Goal: Information Seeking & Learning: Check status

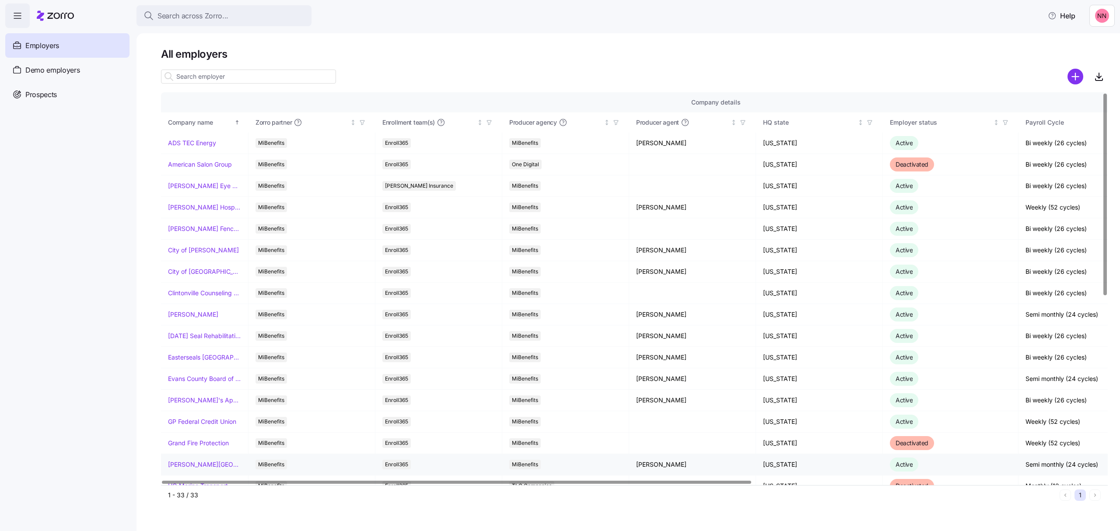
click at [190, 461] on td "[PERSON_NAME][GEOGRAPHIC_DATA][DEMOGRAPHIC_DATA]" at bounding box center [205, 464] width 88 height 21
click at [191, 466] on link "[PERSON_NAME][GEOGRAPHIC_DATA][DEMOGRAPHIC_DATA]" at bounding box center [204, 464] width 73 height 9
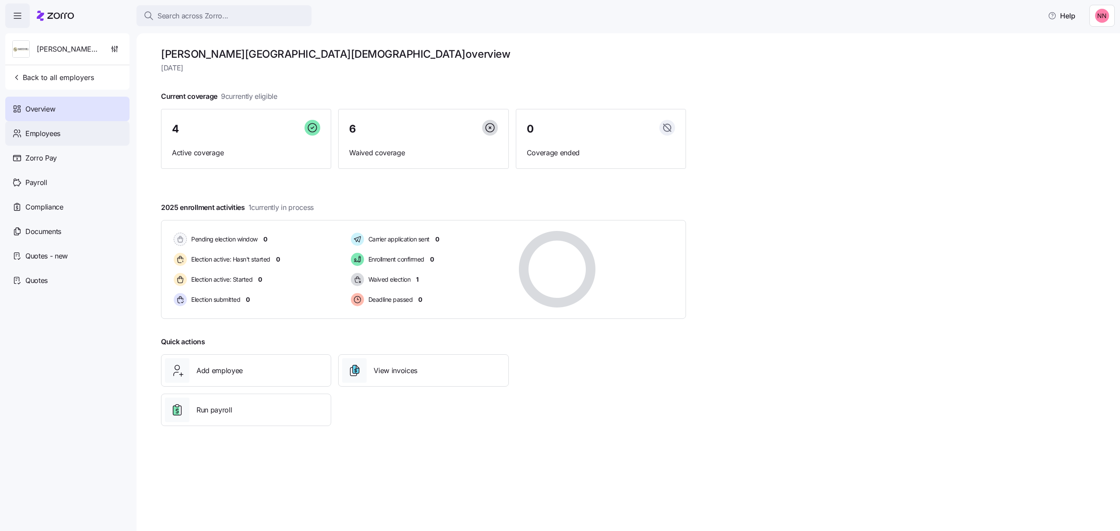
click at [55, 132] on span "Employees" at bounding box center [42, 133] width 35 height 11
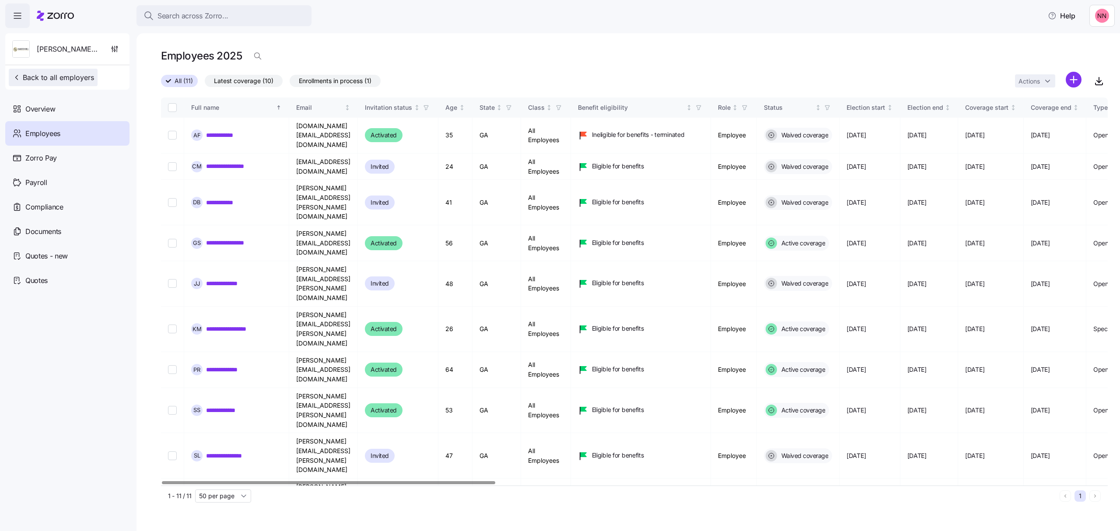
click at [60, 75] on span "Back to all employers" at bounding box center [53, 77] width 82 height 11
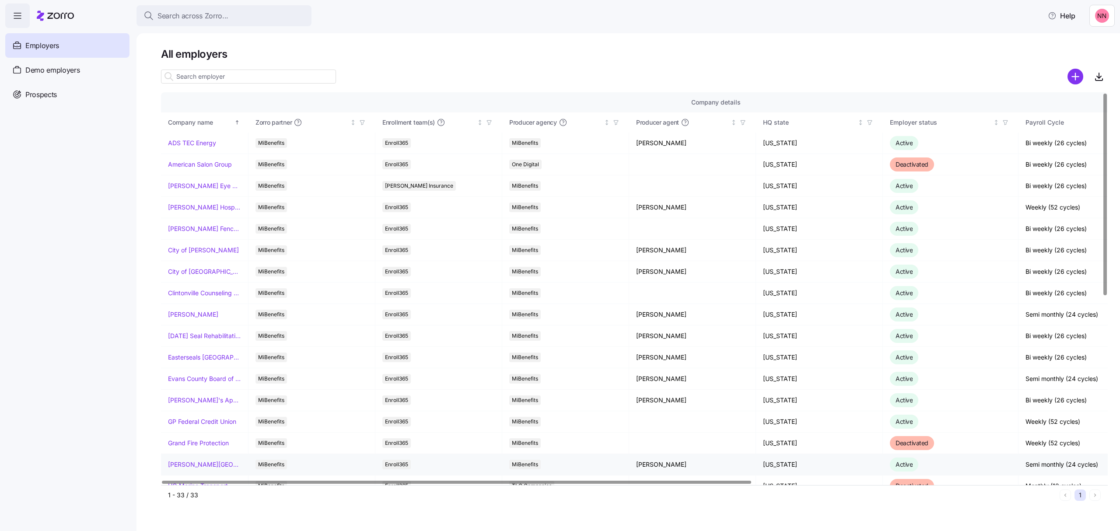
click at [204, 461] on td "[PERSON_NAME][GEOGRAPHIC_DATA][DEMOGRAPHIC_DATA]" at bounding box center [205, 464] width 88 height 21
click at [208, 464] on link "[PERSON_NAME][GEOGRAPHIC_DATA][DEMOGRAPHIC_DATA]" at bounding box center [204, 464] width 73 height 9
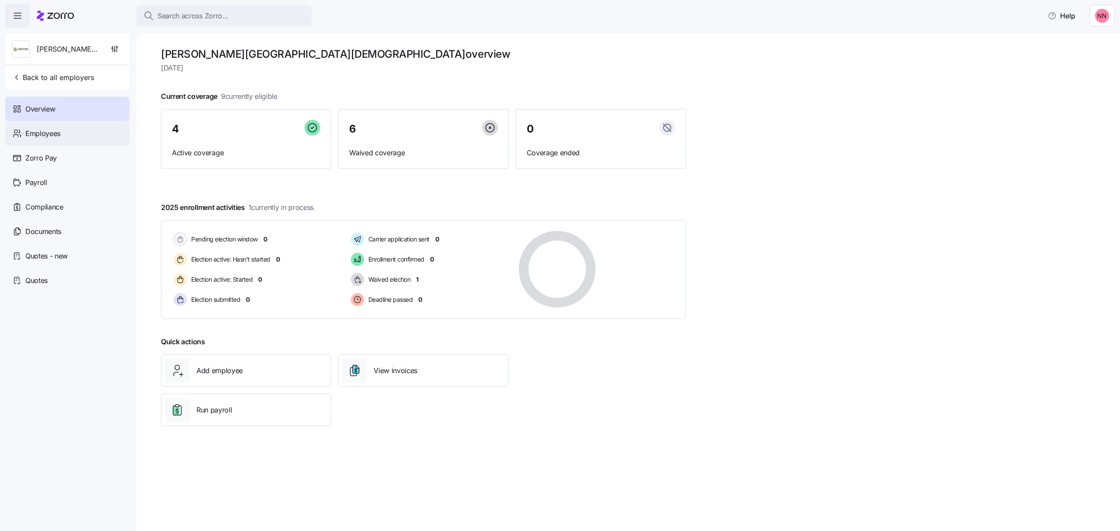
click at [46, 131] on span "Employees" at bounding box center [42, 133] width 35 height 11
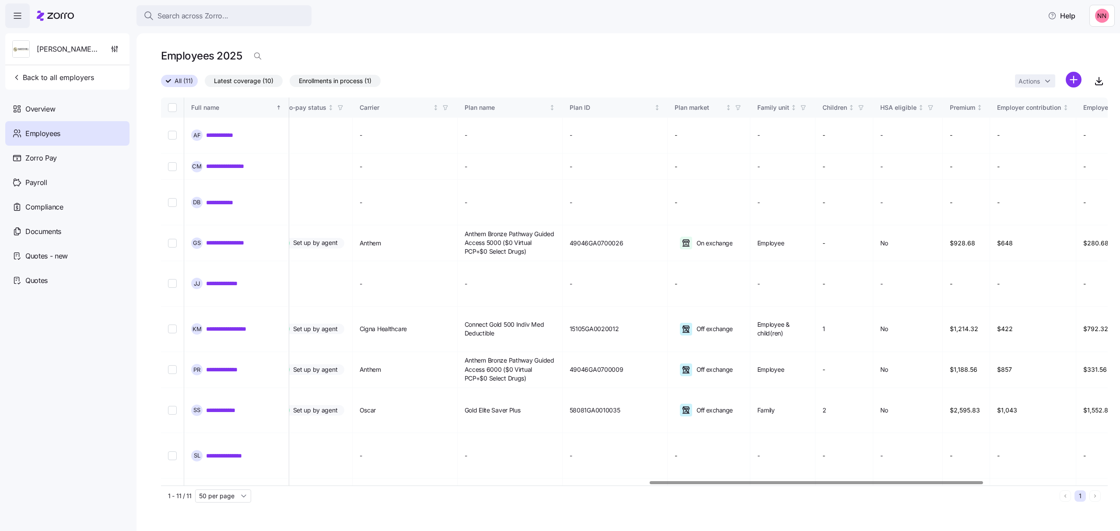
scroll to position [0, 1425]
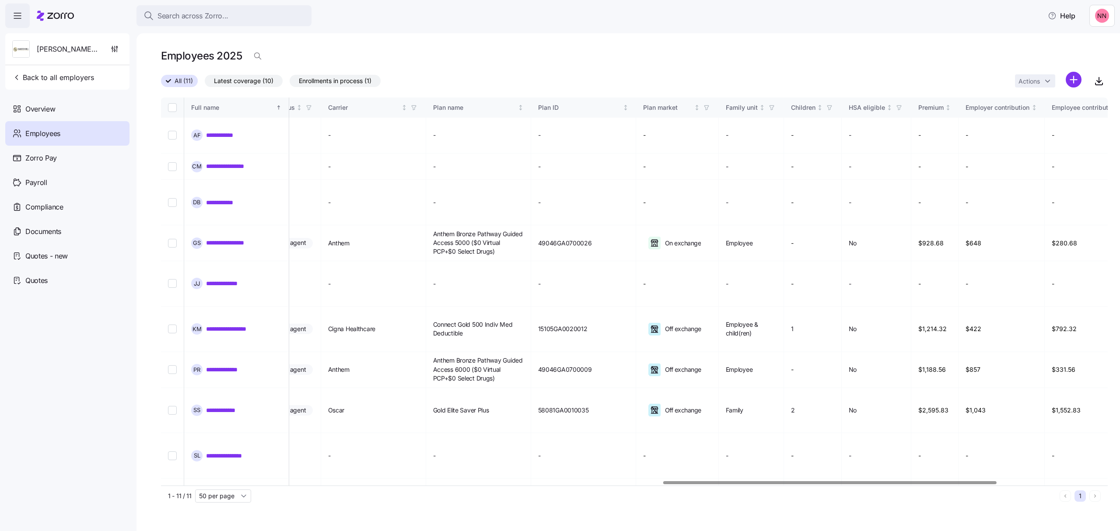
click at [923, 484] on div at bounding box center [829, 482] width 333 height 3
click at [700, 107] on icon "Not sorted" at bounding box center [697, 108] width 6 height 6
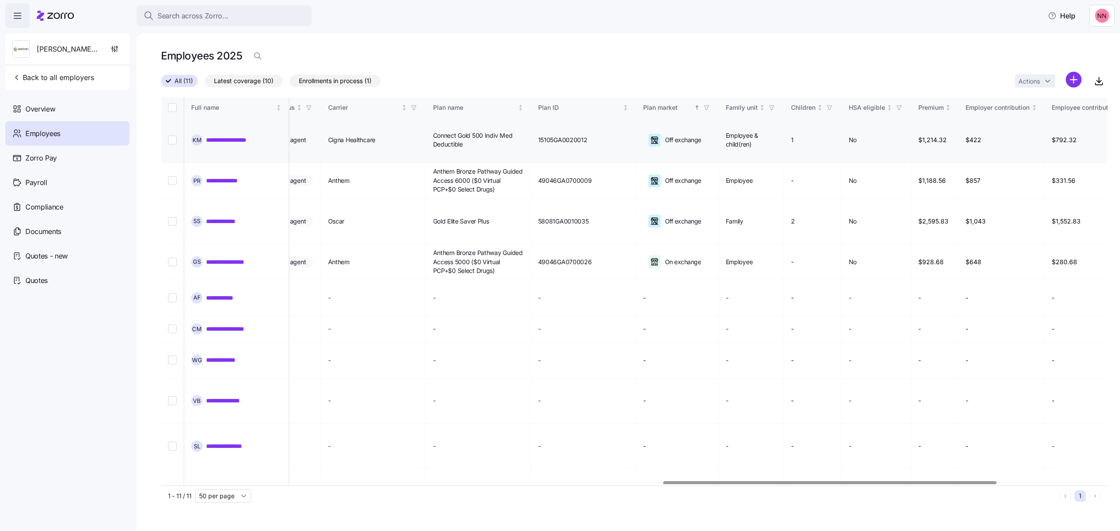
click at [245, 136] on link "**********" at bounding box center [234, 140] width 56 height 9
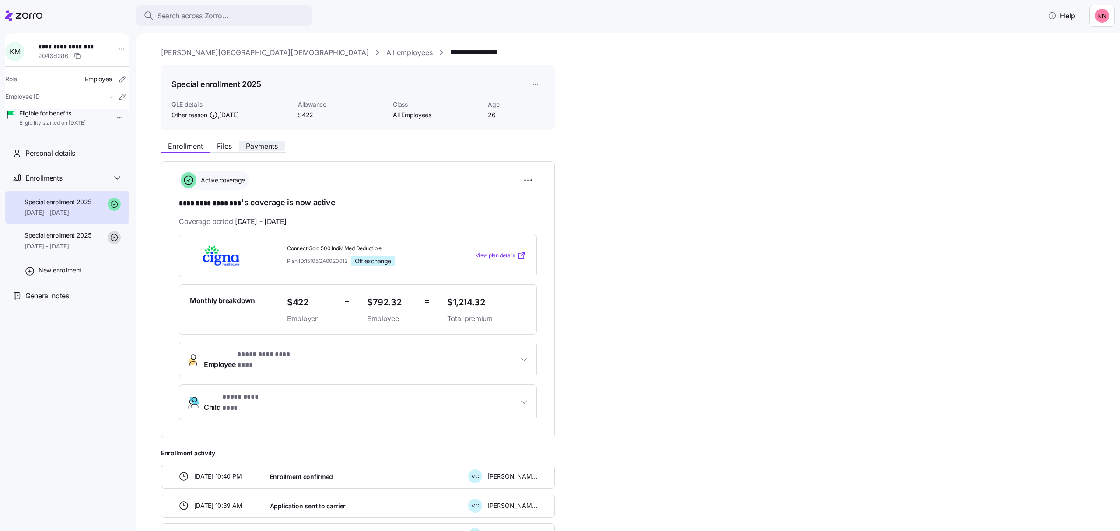
click at [263, 145] on span "Payments" at bounding box center [262, 146] width 32 height 7
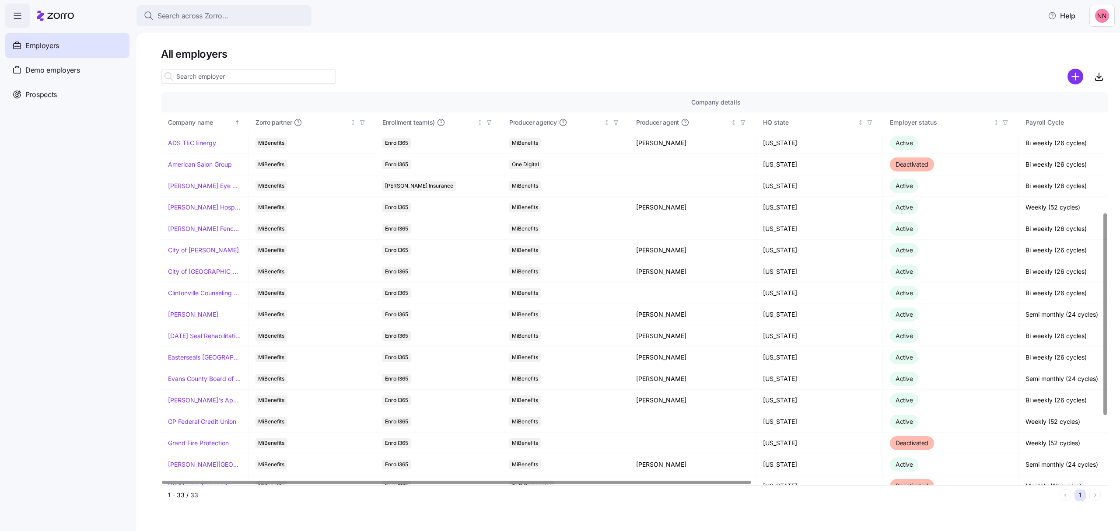
scroll to position [233, 0]
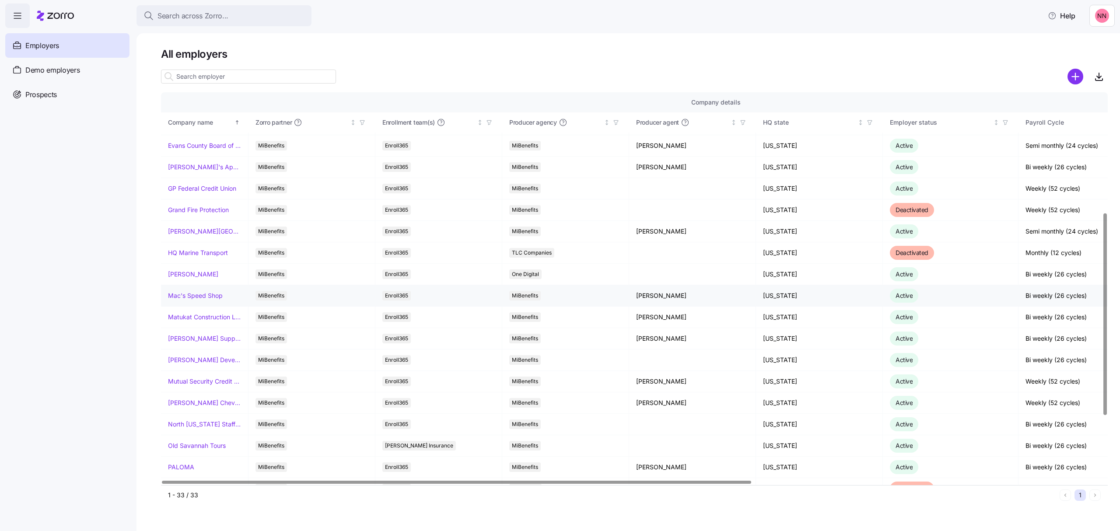
click at [203, 296] on link "Mac's Speed Shop" at bounding box center [195, 295] width 55 height 9
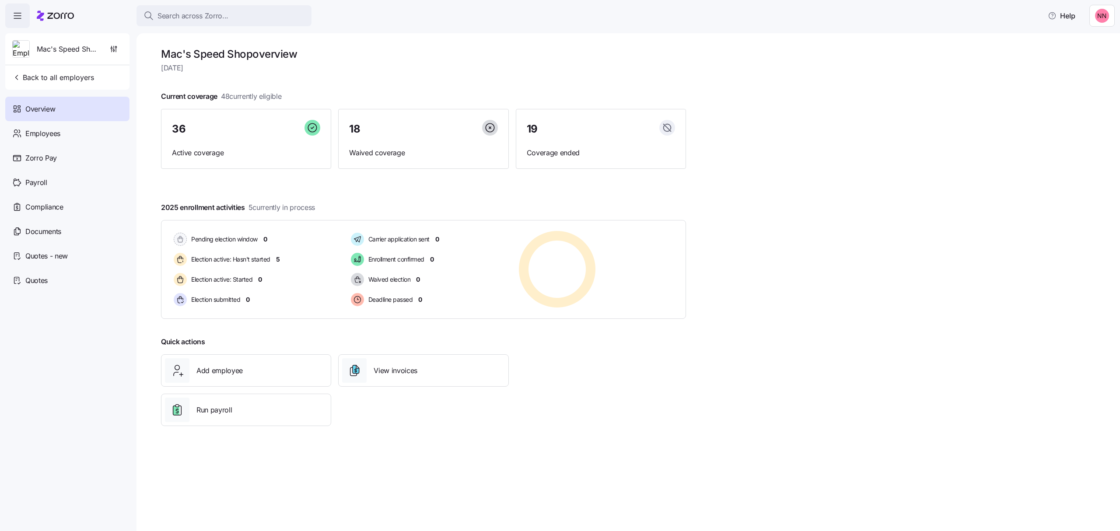
drag, startPoint x: 92, startPoint y: 0, endPoint x: 436, endPoint y: 76, distance: 352.2
click at [436, 76] on div at bounding box center [423, 82] width 525 height 14
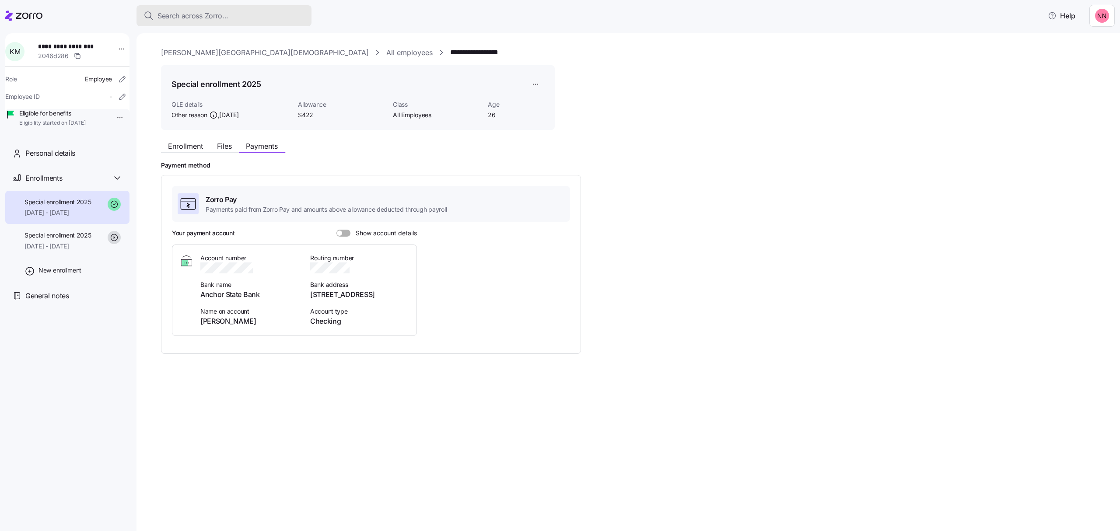
click at [206, 13] on span "Search across Zorro..." at bounding box center [193, 16] width 71 height 11
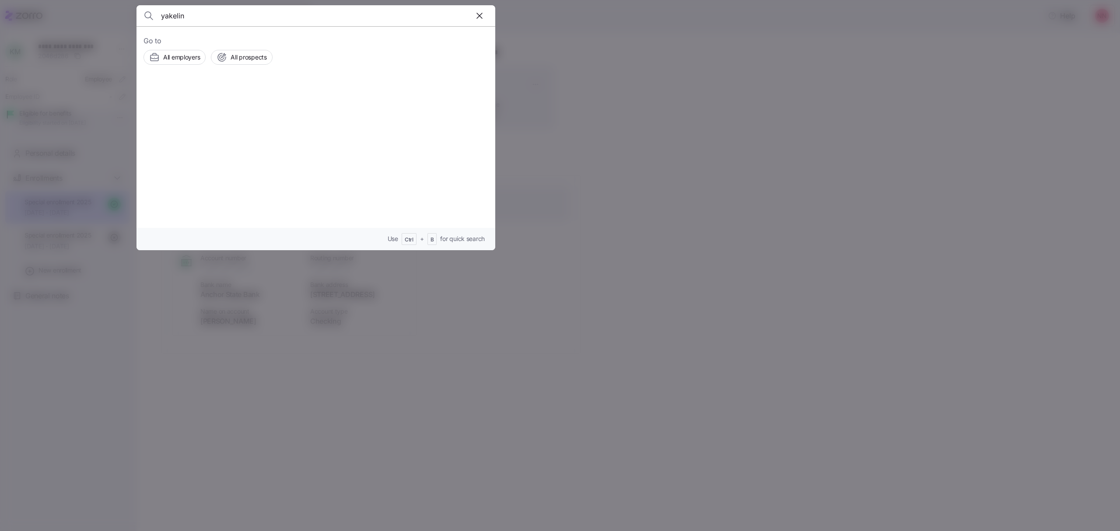
type input "yakelin"
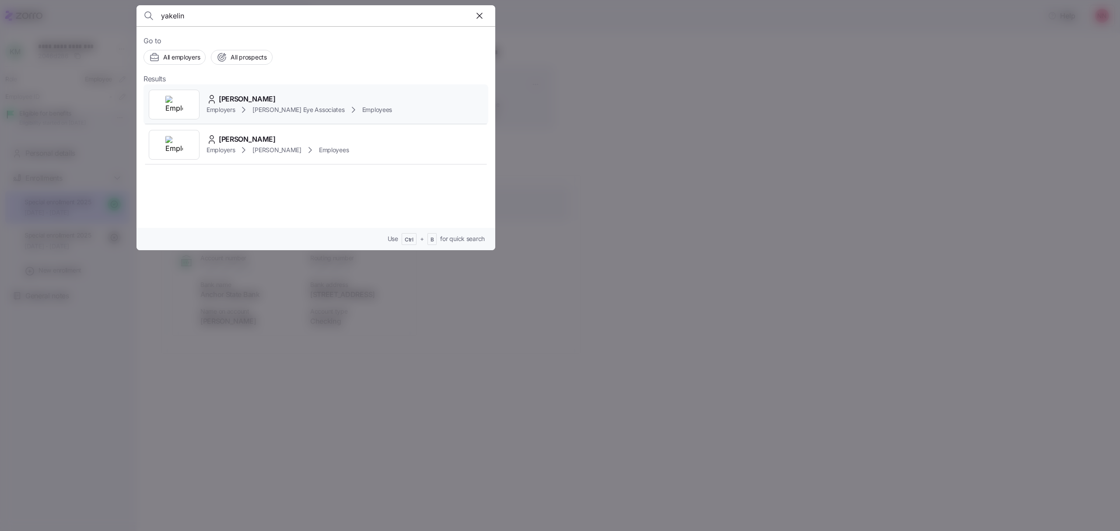
click at [238, 93] on div "[PERSON_NAME] Employers [PERSON_NAME] Eye Associates Employees" at bounding box center [316, 104] width 345 height 40
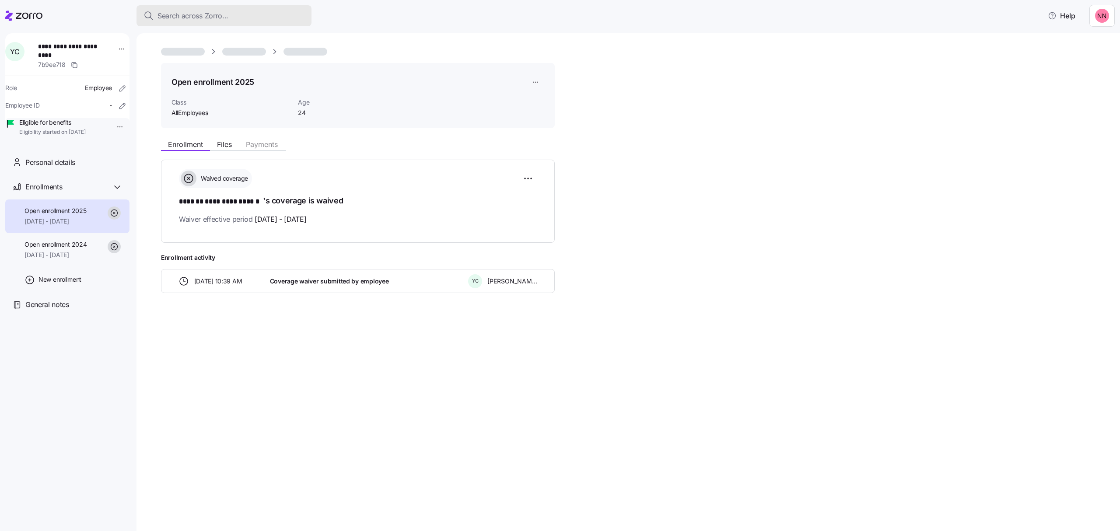
click at [238, 12] on div "Search across Zorro..." at bounding box center [224, 16] width 161 height 11
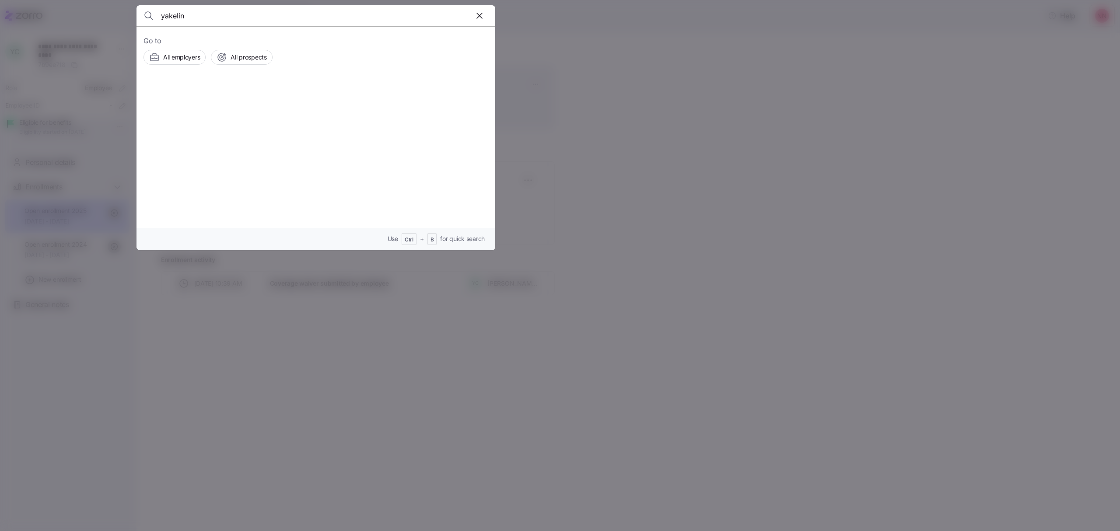
type input "yakelin"
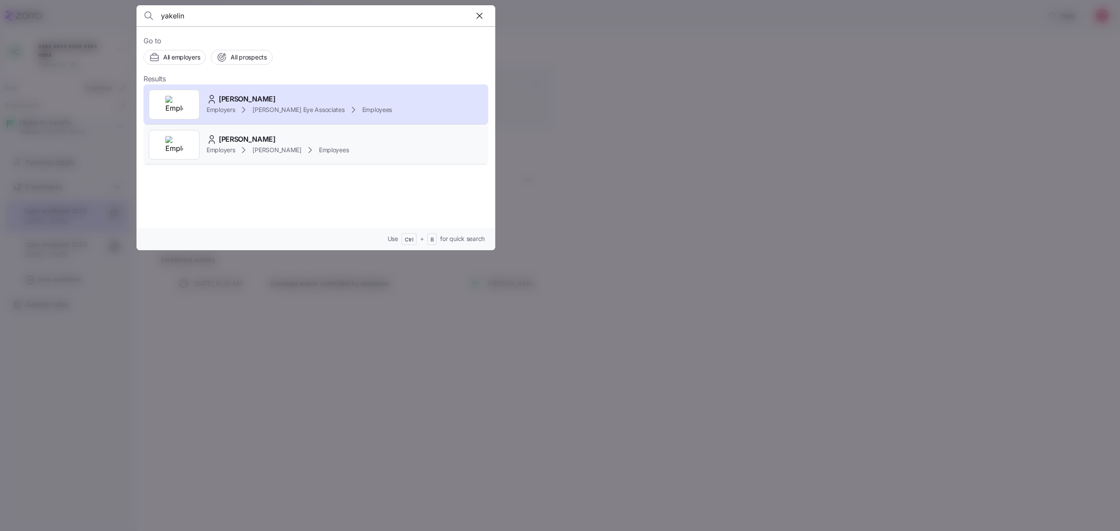
click at [258, 142] on span "[PERSON_NAME]" at bounding box center [247, 139] width 57 height 11
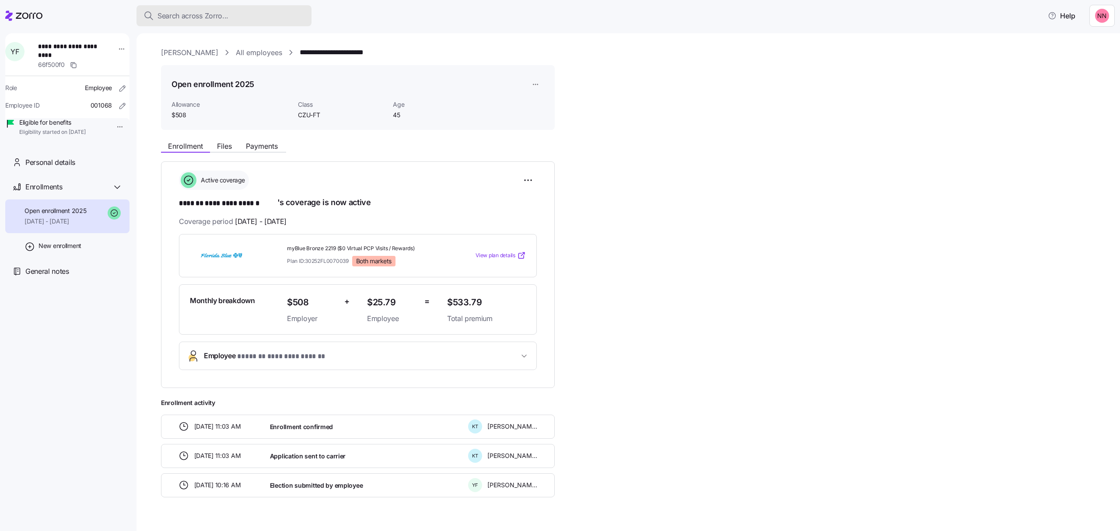
click at [231, 14] on div "Search across Zorro..." at bounding box center [224, 16] width 161 height 11
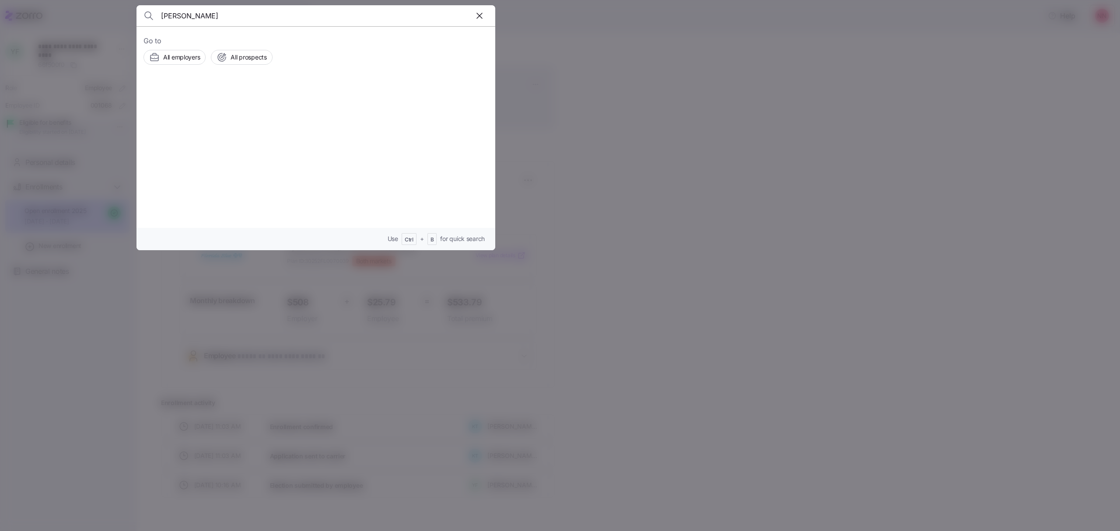
type input "[PERSON_NAME]"
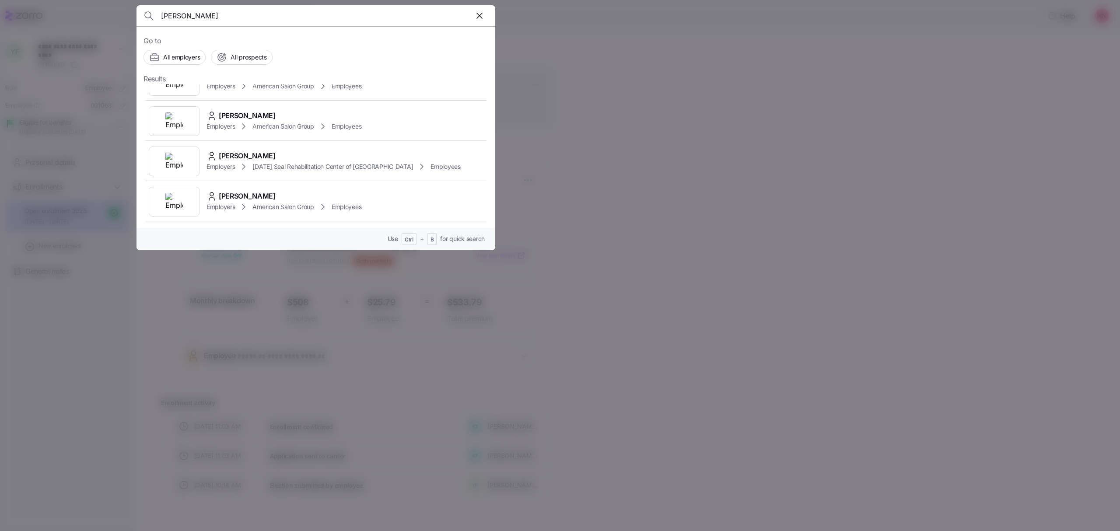
scroll to position [291, 0]
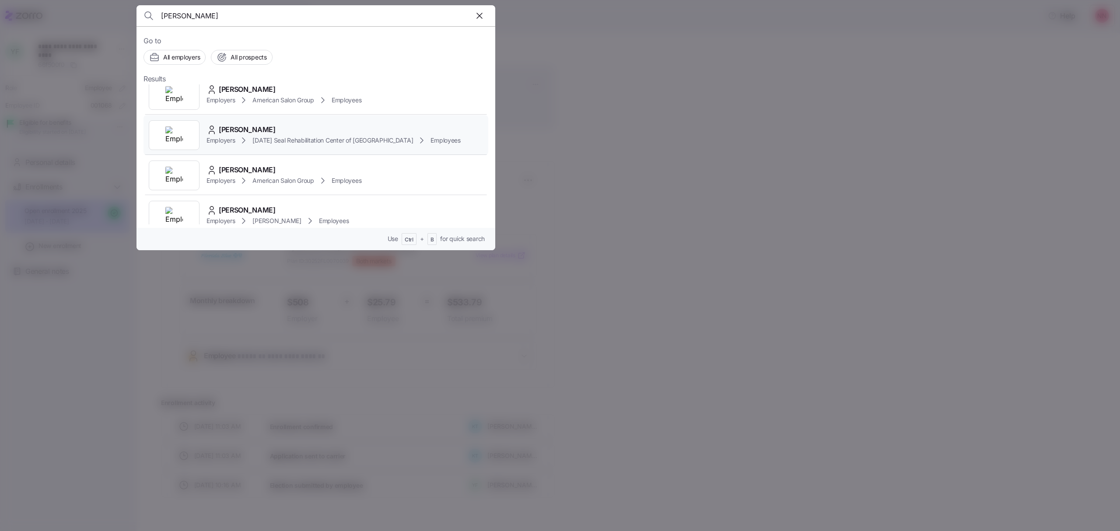
click at [301, 132] on div "[PERSON_NAME]" at bounding box center [334, 129] width 254 height 11
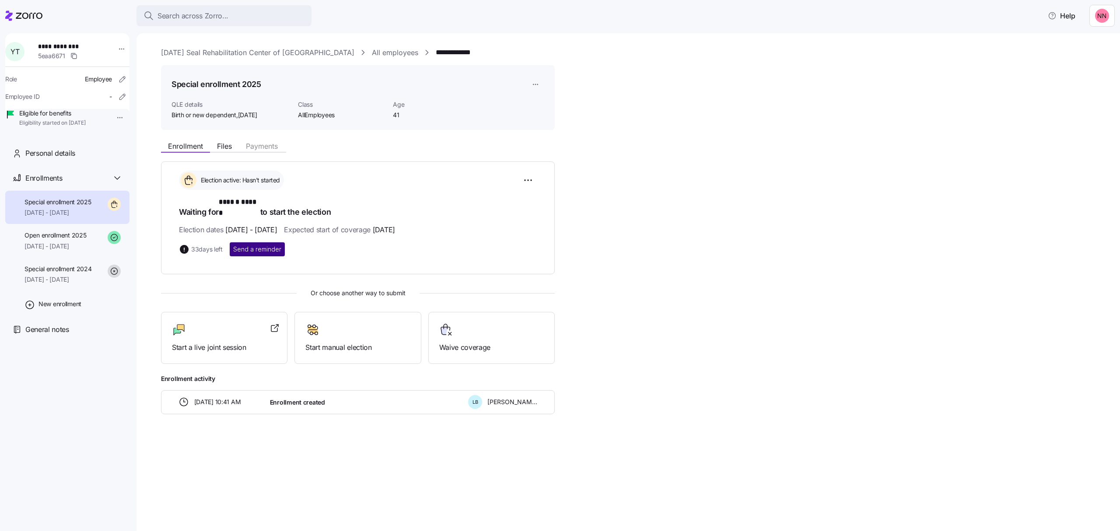
click at [263, 245] on span "Send a reminder" at bounding box center [257, 249] width 48 height 9
click at [256, 13] on div "Search across Zorro..." at bounding box center [224, 16] width 161 height 11
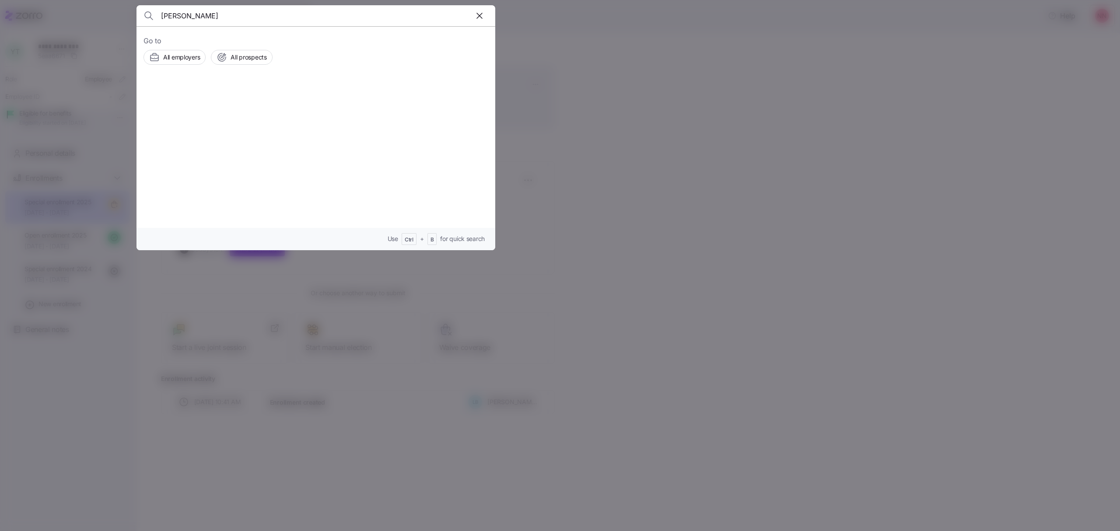
type input "jones"
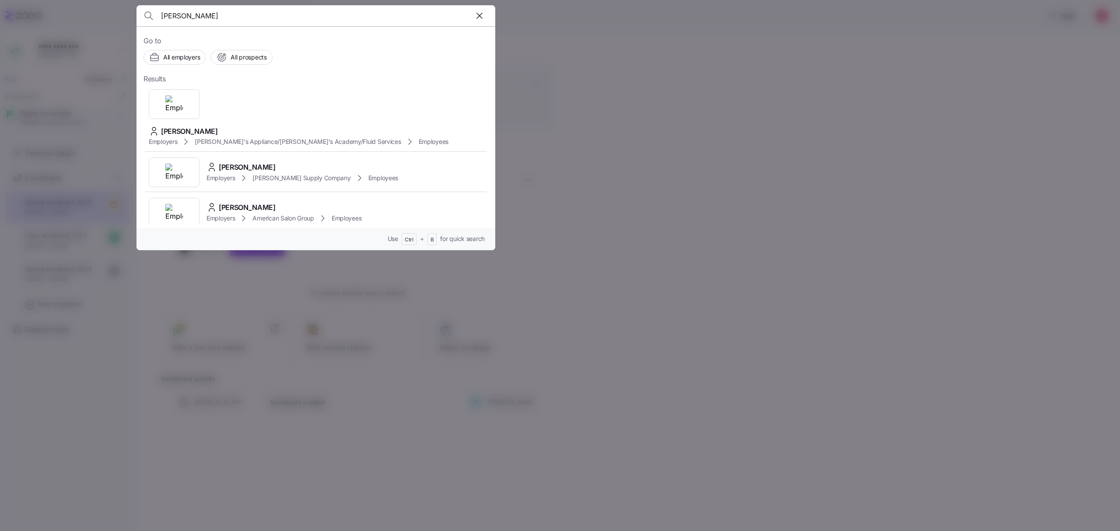
scroll to position [525, 0]
click at [300, 172] on span "[PERSON_NAME] Supply Company" at bounding box center [301, 176] width 98 height 9
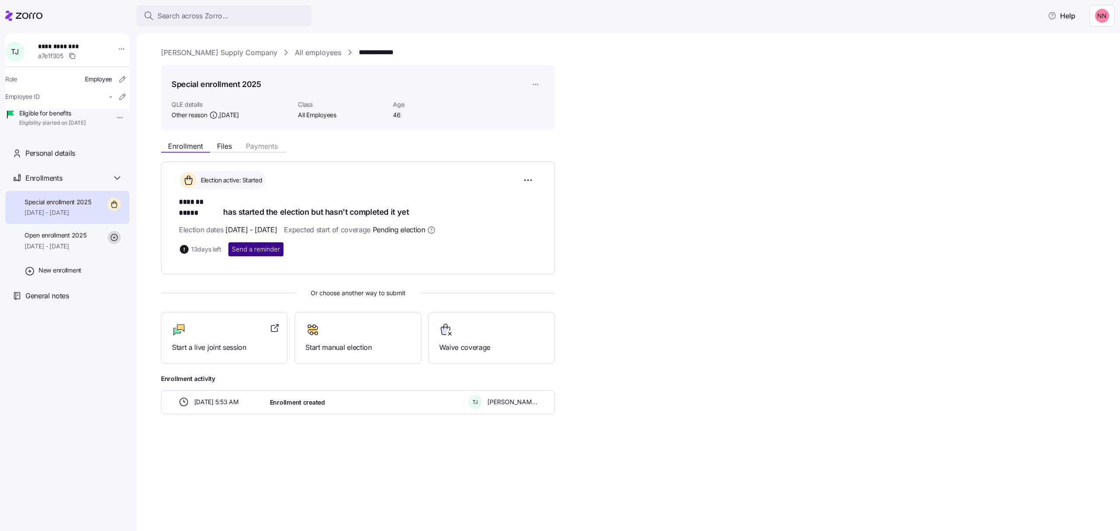
click at [242, 245] on span "Send a reminder" at bounding box center [256, 249] width 48 height 9
click at [232, 4] on div "Search across Zorro... Help" at bounding box center [560, 16] width 1110 height 25
click at [235, 14] on div "Search across Zorro..." at bounding box center [224, 16] width 161 height 11
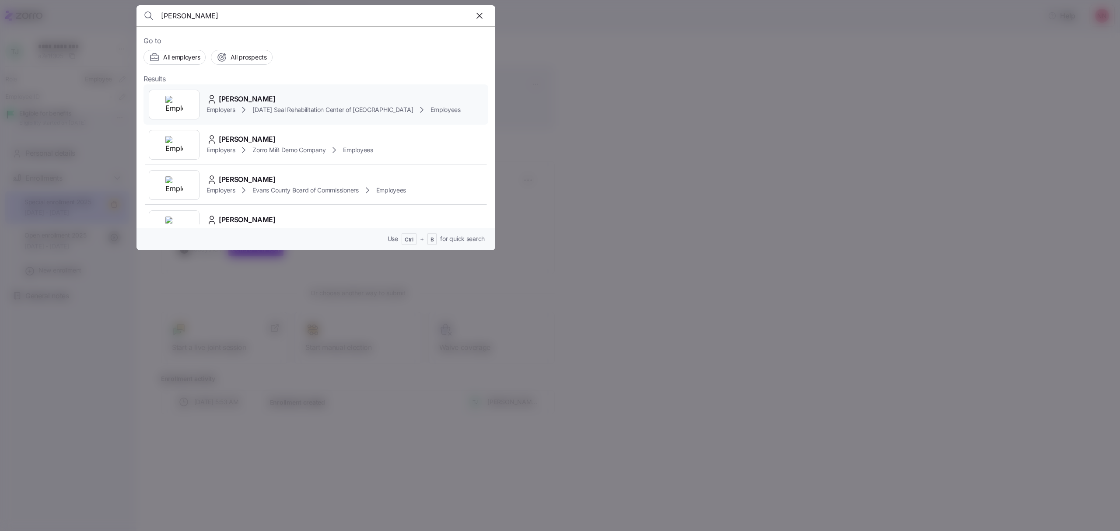
type input "palmer"
click at [270, 102] on div "Amy Palmer" at bounding box center [334, 99] width 254 height 11
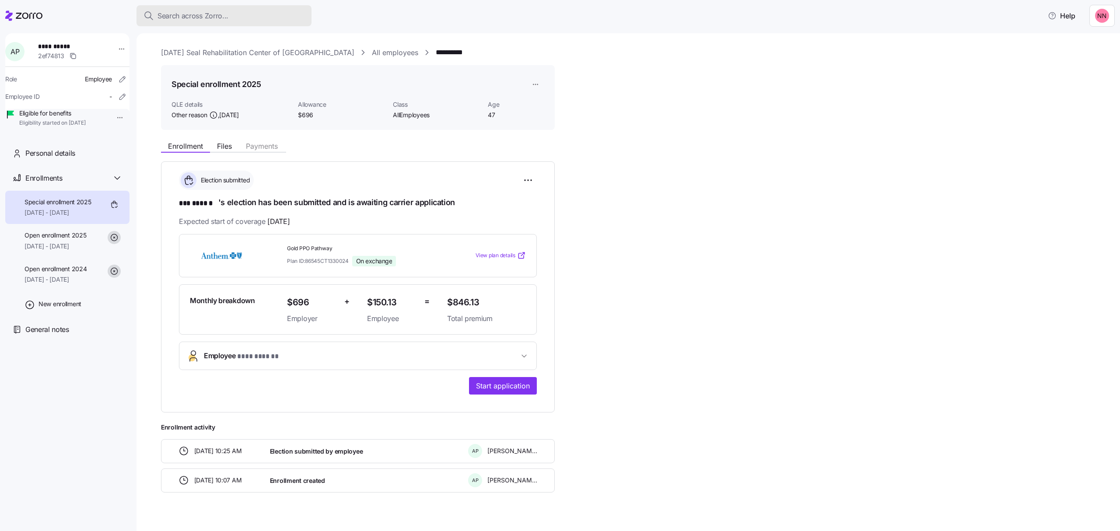
click at [189, 11] on span "Search across Zorro..." at bounding box center [193, 16] width 71 height 11
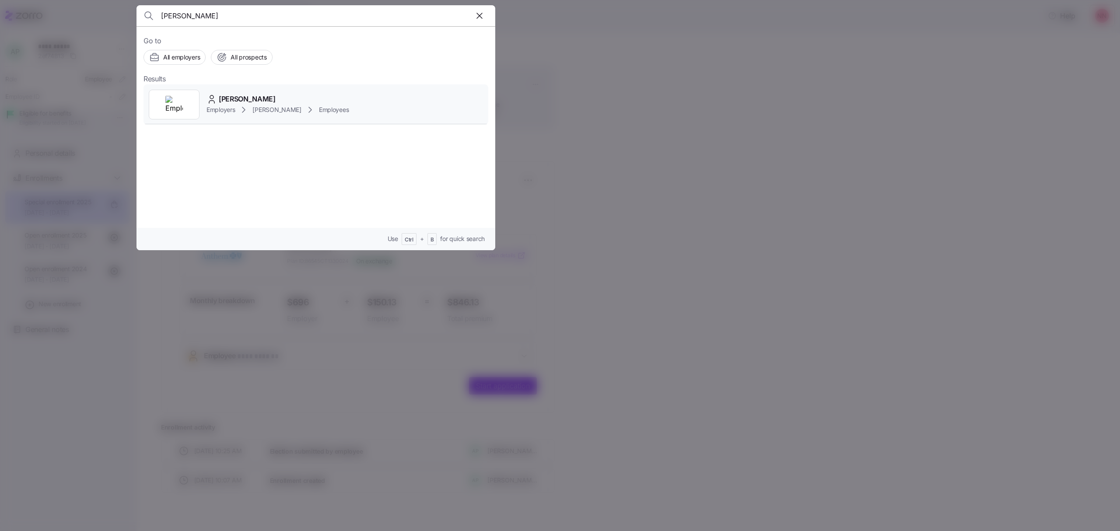
type input "cugini"
click at [241, 97] on span "Matthew A Cugini" at bounding box center [247, 99] width 57 height 11
